Goal: Task Accomplishment & Management: Complete application form

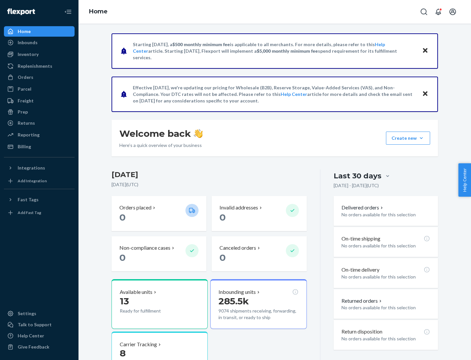
click at [421, 138] on button "Create new Create new inbound Create new order Create new product" at bounding box center [408, 137] width 44 height 13
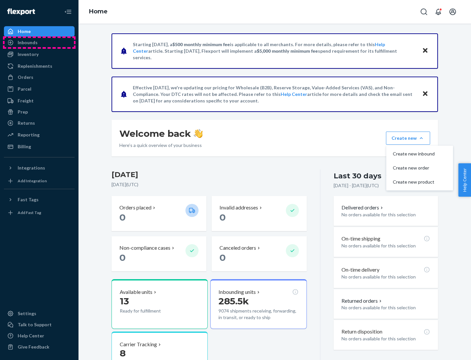
click at [39, 43] on div "Inbounds" at bounding box center [39, 42] width 69 height 9
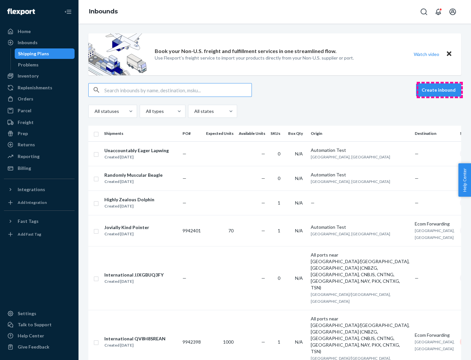
click at [439, 90] on button "Create inbound" at bounding box center [438, 89] width 45 height 13
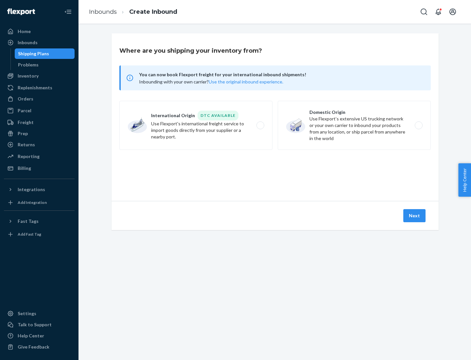
click at [354, 125] on label "Domestic Origin Use Flexport’s extensive US trucking network or your own carrie…" at bounding box center [354, 125] width 153 height 49
click at [418, 125] on input "Domestic Origin Use Flexport’s extensive US trucking network or your own carrie…" at bounding box center [420, 125] width 4 height 4
radio input "true"
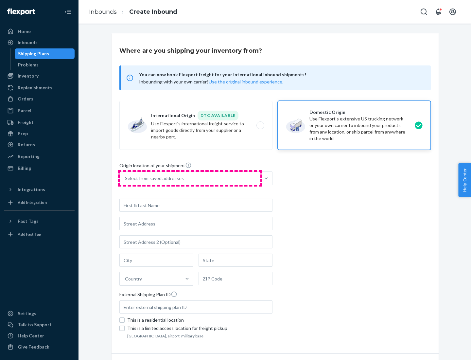
click at [190, 178] on div "Select from saved addresses" at bounding box center [190, 178] width 141 height 13
click at [126, 178] on input "Select from saved addresses" at bounding box center [125, 178] width 1 height 7
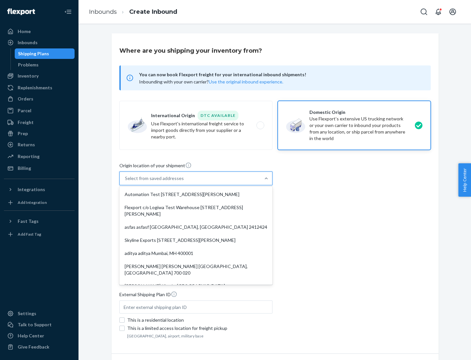
scroll to position [3, 0]
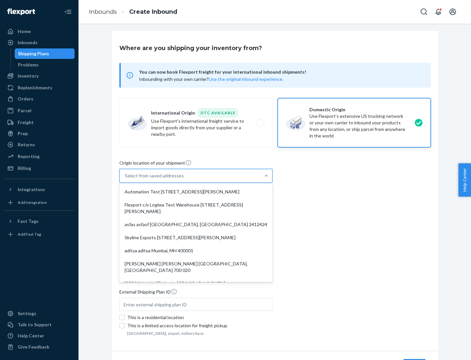
click at [196, 192] on div "Automation Test [STREET_ADDRESS][PERSON_NAME]" at bounding box center [196, 191] width 150 height 13
click at [126, 179] on input "option Automation Test [STREET_ADDRESS][PERSON_NAME]. 9 results available. Use …" at bounding box center [125, 175] width 1 height 7
type input "Automation Test"
type input "9th Floor"
type input "[GEOGRAPHIC_DATA]"
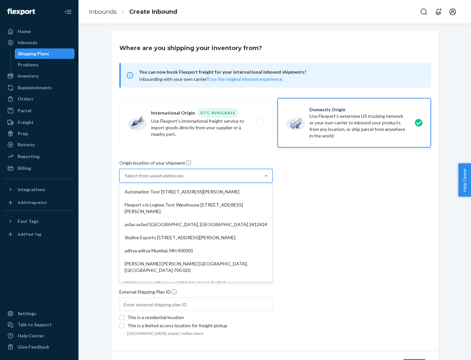
type input "CA"
type input "94104"
type input "[STREET_ADDRESS][PERSON_NAME]"
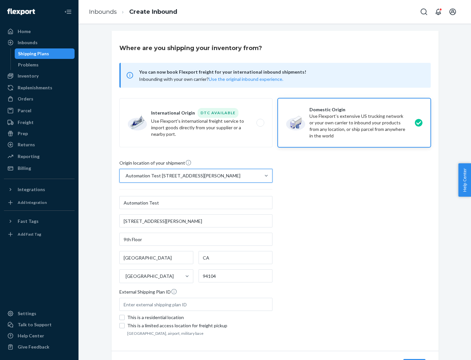
scroll to position [38, 0]
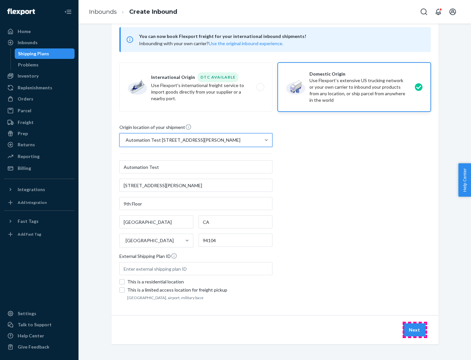
click at [415, 330] on button "Next" at bounding box center [414, 329] width 22 height 13
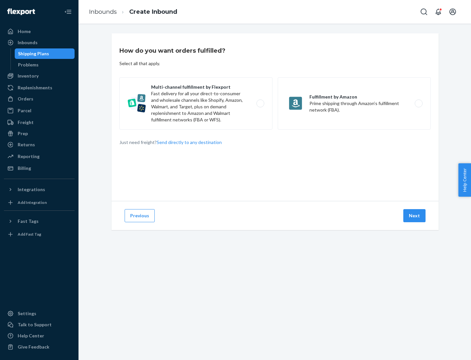
click at [196, 103] on label "Multi-channel fulfillment by Flexport Fast delivery for all your direct-to-cons…" at bounding box center [195, 103] width 153 height 52
click at [260, 103] on input "Multi-channel fulfillment by Flexport Fast delivery for all your direct-to-cons…" at bounding box center [262, 103] width 4 height 4
radio input "true"
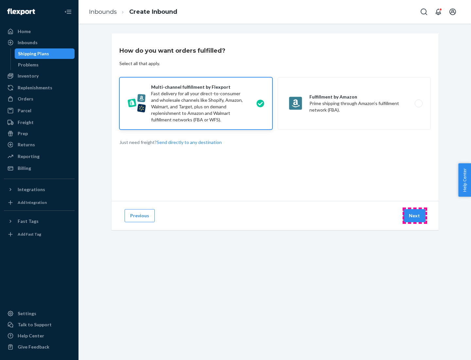
click at [415, 215] on button "Next" at bounding box center [414, 215] width 22 height 13
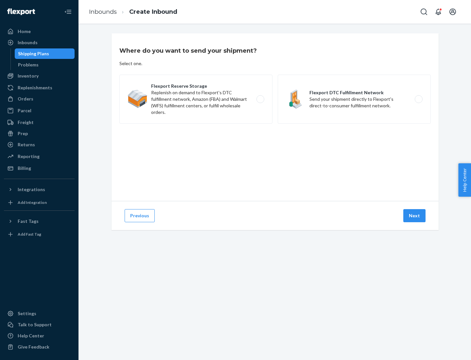
click at [354, 99] on label "Flexport DTC Fulfillment Network Send your shipment directly to Flexport's dire…" at bounding box center [354, 99] width 153 height 49
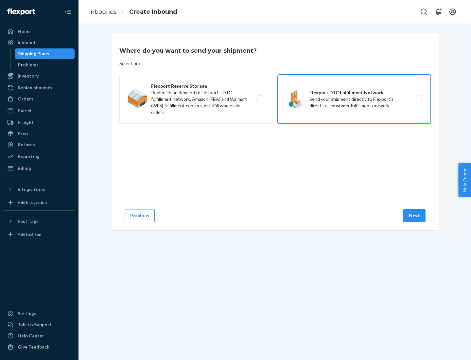
click at [418, 99] on input "Flexport DTC Fulfillment Network Send your shipment directly to Flexport's dire…" at bounding box center [420, 99] width 4 height 4
radio input "true"
click at [415, 215] on button "Next" at bounding box center [414, 215] width 22 height 13
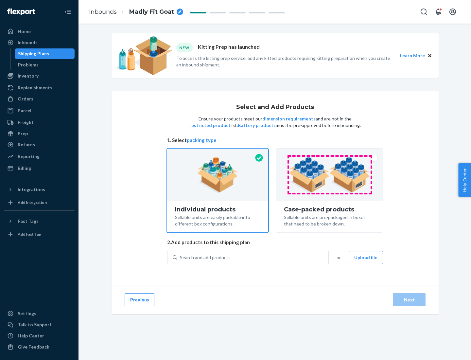
click at [330, 175] on img at bounding box center [329, 175] width 81 height 36
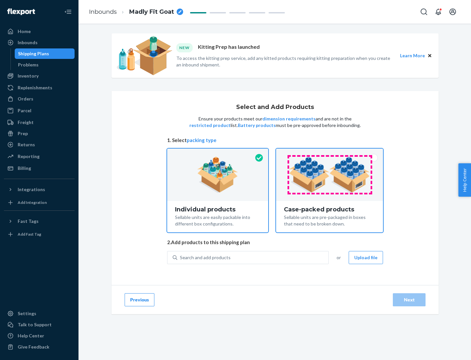
click at [330, 153] on input "Case-packed products Sellable units are pre-packaged in boxes that need to be b…" at bounding box center [329, 150] width 4 height 4
radio input "true"
radio input "false"
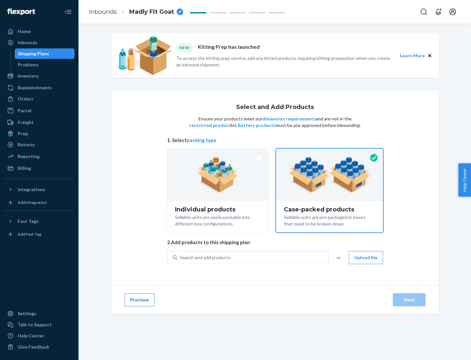
click at [253, 257] on div "Search and add products" at bounding box center [252, 257] width 151 height 12
click at [180, 257] on input "Search and add products" at bounding box center [180, 257] width 1 height 7
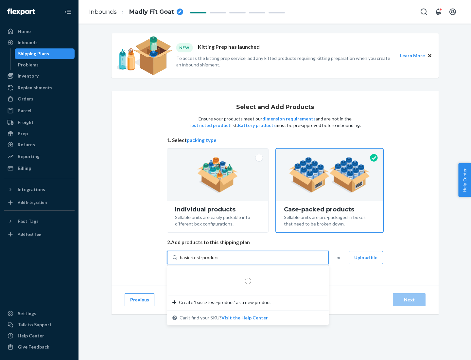
type input "basic-test-product-1"
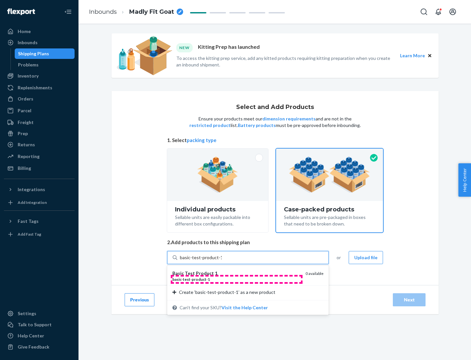
click at [236, 279] on div "basic - test - product - 1" at bounding box center [236, 279] width 128 height 6
click at [222, 261] on input "basic-test-product-1" at bounding box center [201, 257] width 42 height 7
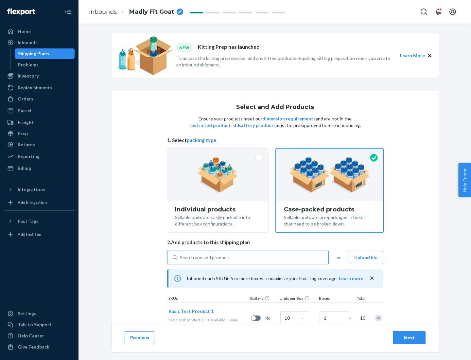
scroll to position [24, 0]
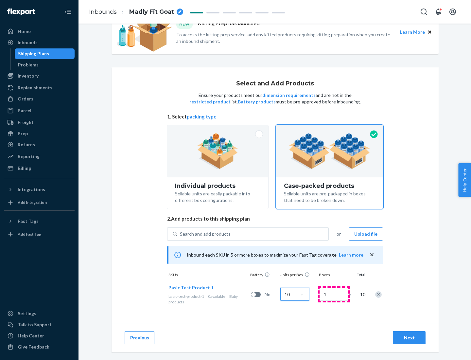
type input "10"
type input "7"
click at [409, 337] on div "Next" at bounding box center [409, 337] width 22 height 7
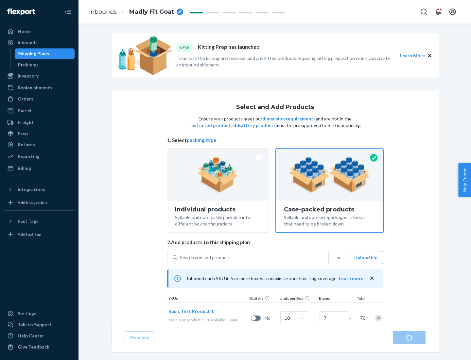
radio input "true"
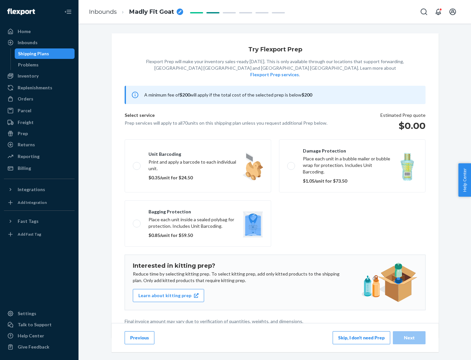
scroll to position [2, 0]
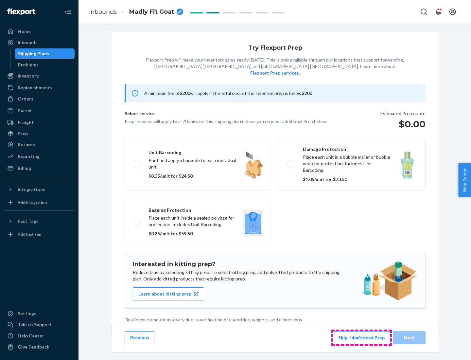
click at [361, 337] on button "Skip, I don't need Prep" at bounding box center [361, 337] width 58 height 13
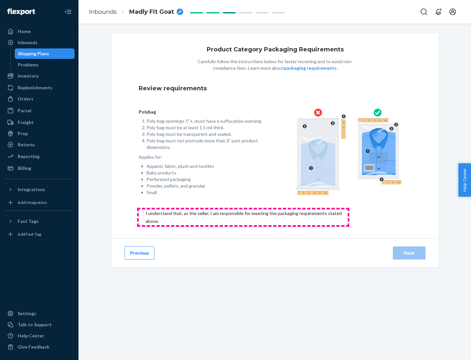
click at [243, 217] on input "checkbox" at bounding box center [247, 217] width 217 height 16
checkbox input "true"
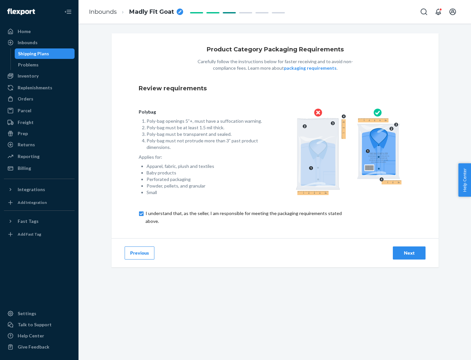
click at [409, 252] on div "Next" at bounding box center [409, 252] width 22 height 7
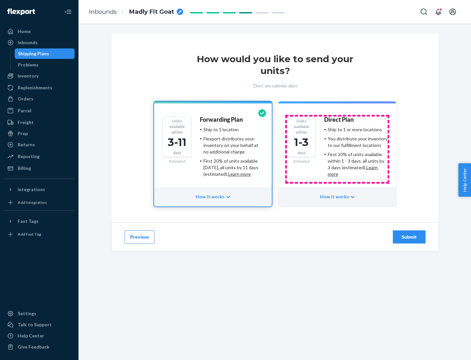
click at [337, 149] on ul "Ship to 1 or more locations You distribute your inventory to our fulfillment lo…" at bounding box center [355, 151] width 63 height 51
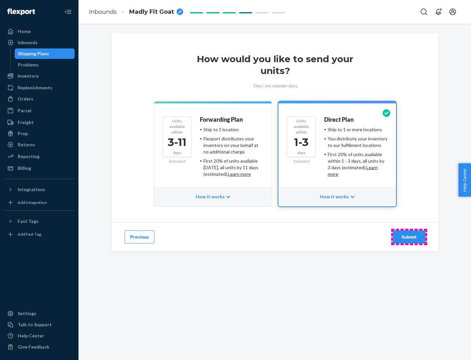
click at [409, 237] on div "Submit" at bounding box center [409, 236] width 22 height 7
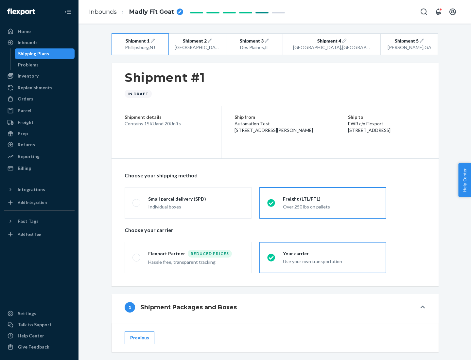
scroll to position [7, 0]
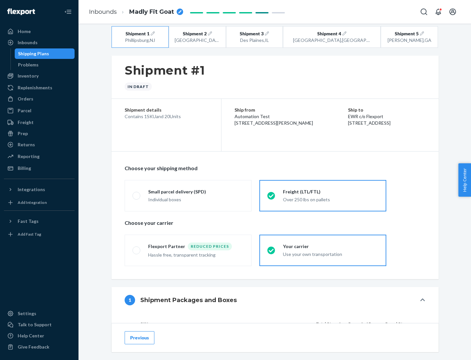
click at [331, 191] on div "Freight (LTL/FTL)" at bounding box center [330, 191] width 95 height 7
click at [271, 193] on input "Freight (LTL/FTL) Over 250 lbs on pallets" at bounding box center [269, 195] width 4 height 4
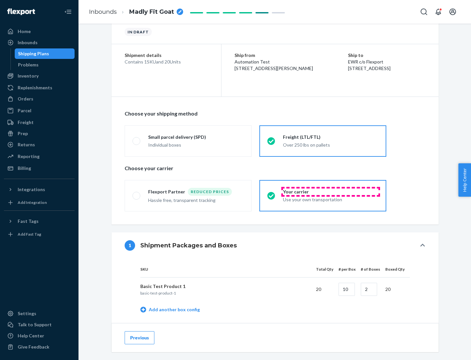
click at [331, 191] on div "Your carrier" at bounding box center [330, 191] width 95 height 7
click at [271, 193] on input "Your carrier Use your own transportation" at bounding box center [269, 195] width 4 height 4
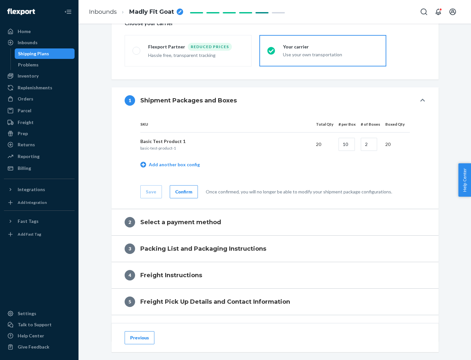
click at [183, 191] on div "Confirm" at bounding box center [183, 191] width 17 height 7
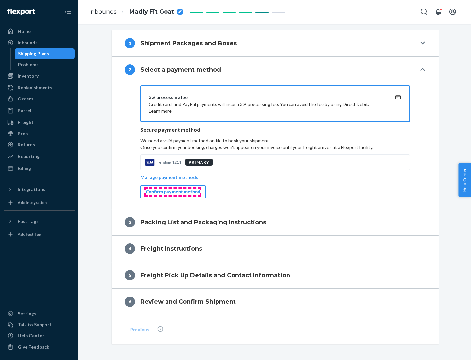
click at [172, 192] on div "Confirm payment method" at bounding box center [173, 191] width 54 height 7
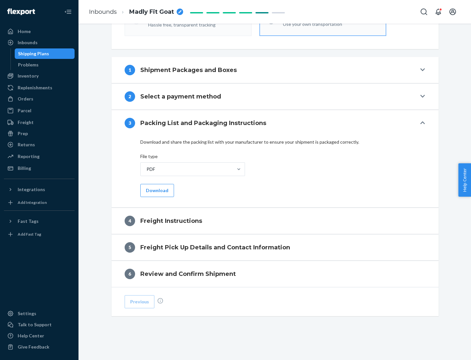
scroll to position [236, 0]
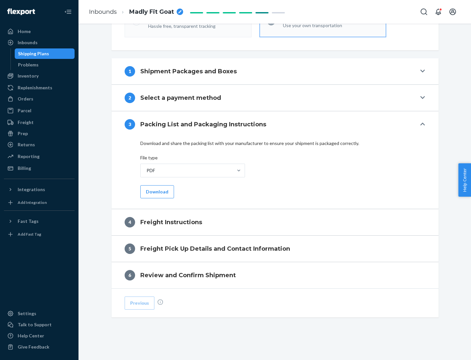
click at [156, 191] on button "Download" at bounding box center [157, 191] width 34 height 13
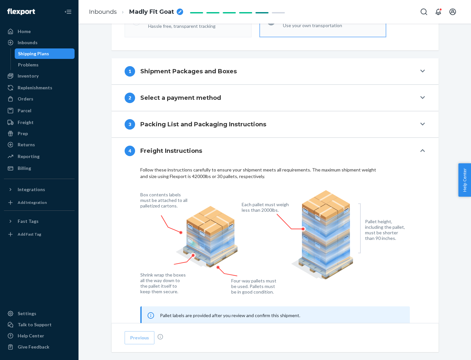
scroll to position [395, 0]
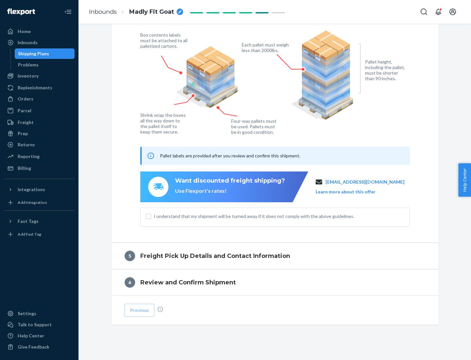
click at [353, 191] on button "Learn more about this offer" at bounding box center [345, 191] width 60 height 7
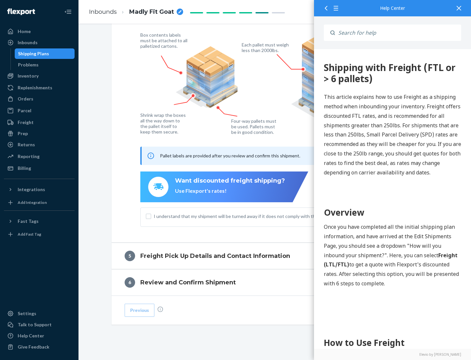
scroll to position [0, 0]
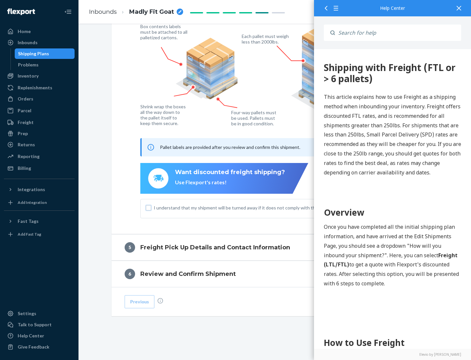
click at [148, 207] on input "I understand that my shipment will be turned away if it does not comply with th…" at bounding box center [148, 207] width 5 height 5
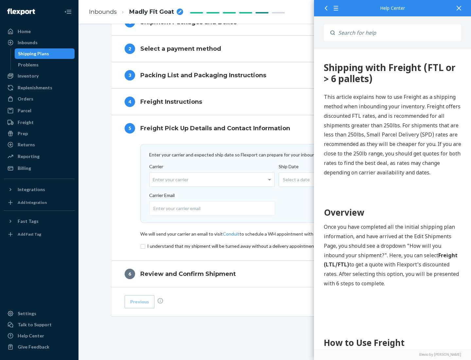
scroll to position [285, 0]
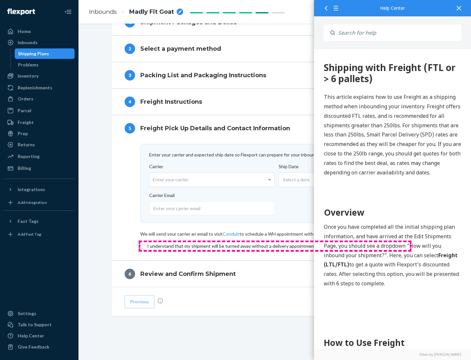
click at [275, 246] on input "checkbox" at bounding box center [274, 246] width 269 height 8
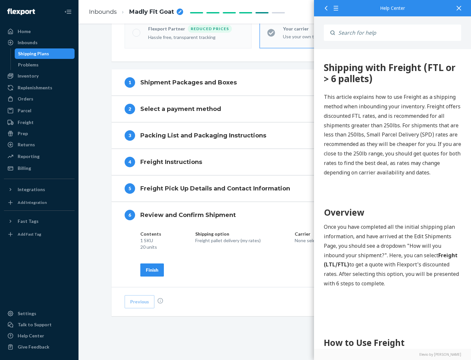
click at [152, 269] on div "Finish" at bounding box center [152, 269] width 12 height 7
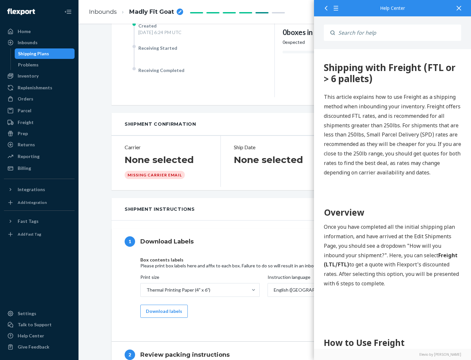
scroll to position [0, 0]
